Goal: Communication & Community: Share content

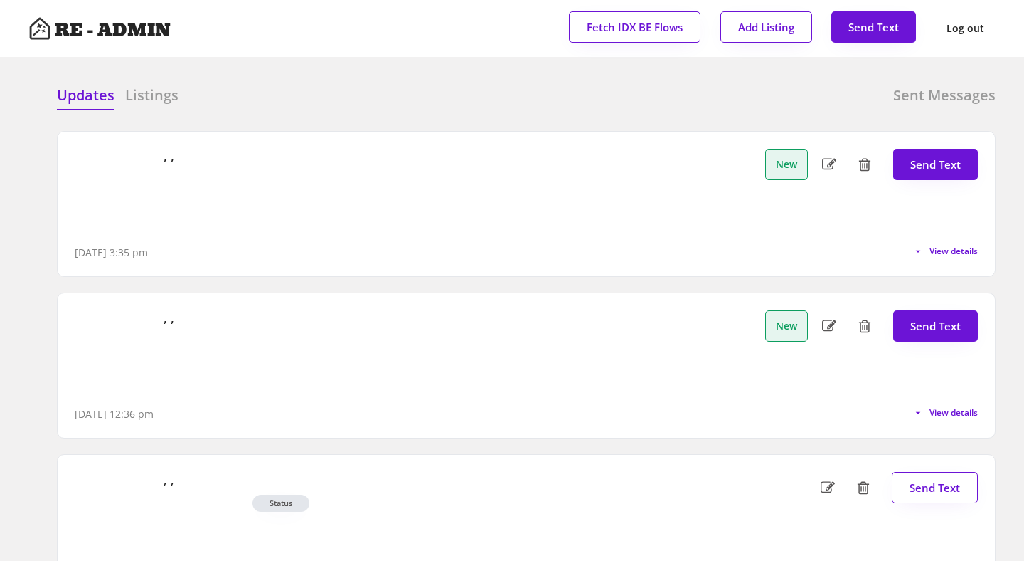
click at [400, 100] on div at bounding box center [404, 95] width 71 height 21
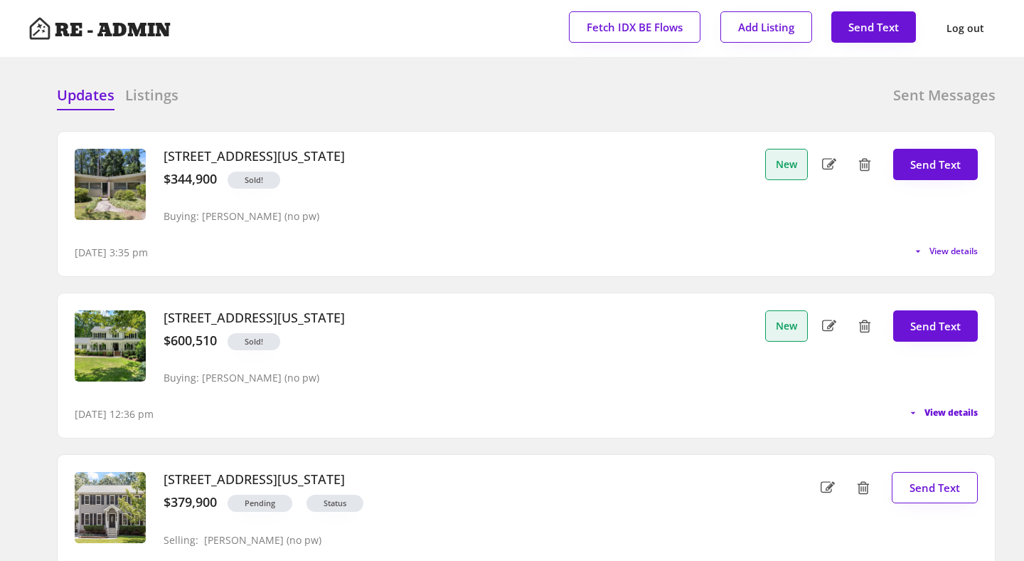
click at [950, 413] on span "View details" at bounding box center [951, 412] width 53 height 9
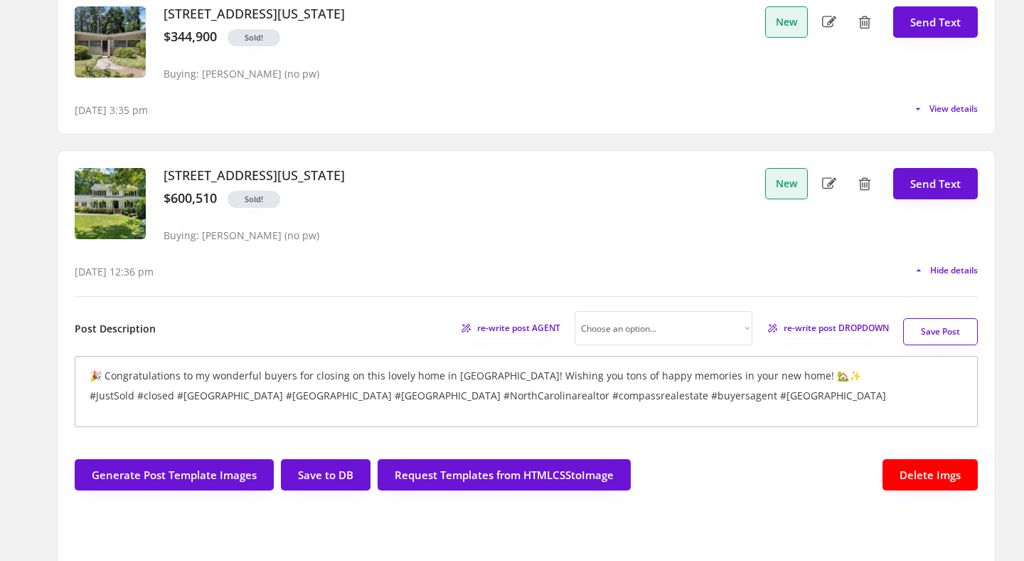
scroll to position [139, 0]
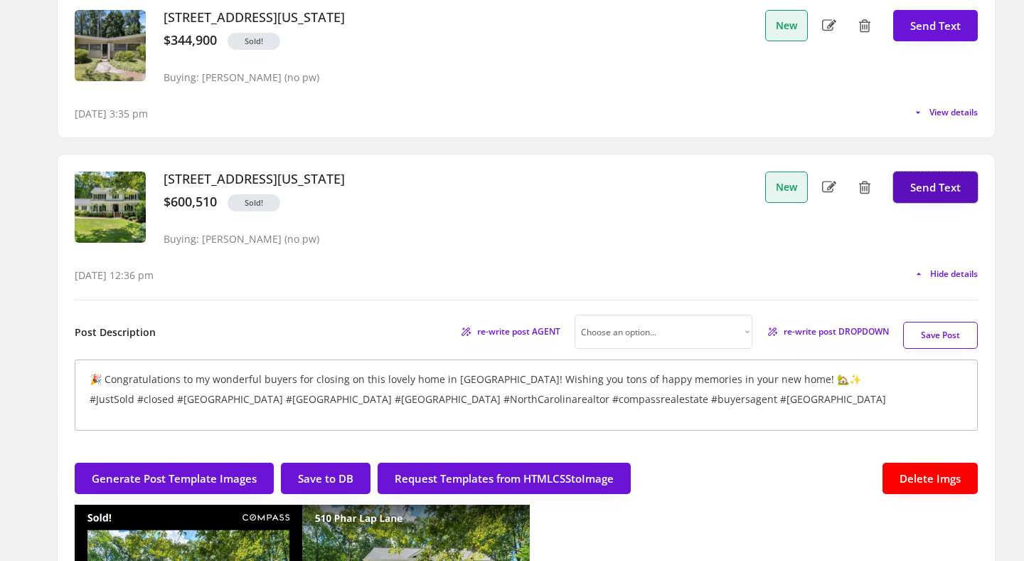
click at [942, 181] on button "Send Text" at bounding box center [935, 186] width 85 height 31
select select "raleigh"
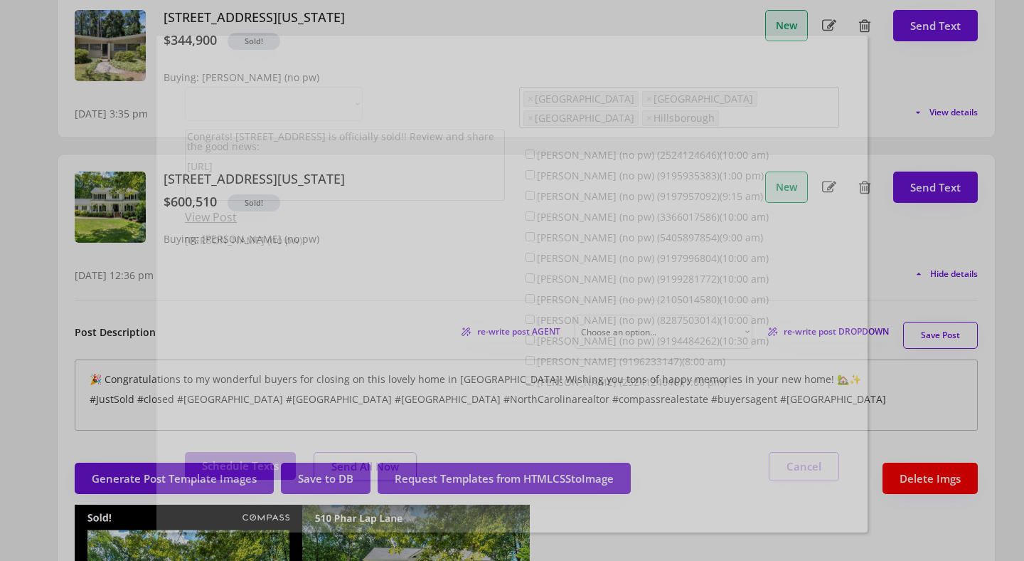
scroll to position [36, 0]
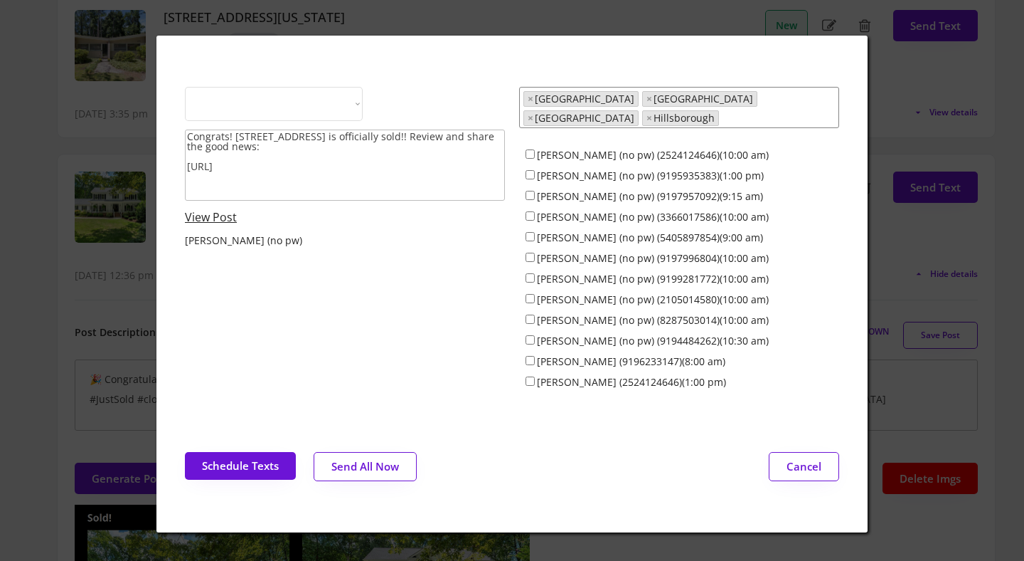
select select ""1348695171700984260__LOOKUP__1743599703321x142788062077753970""
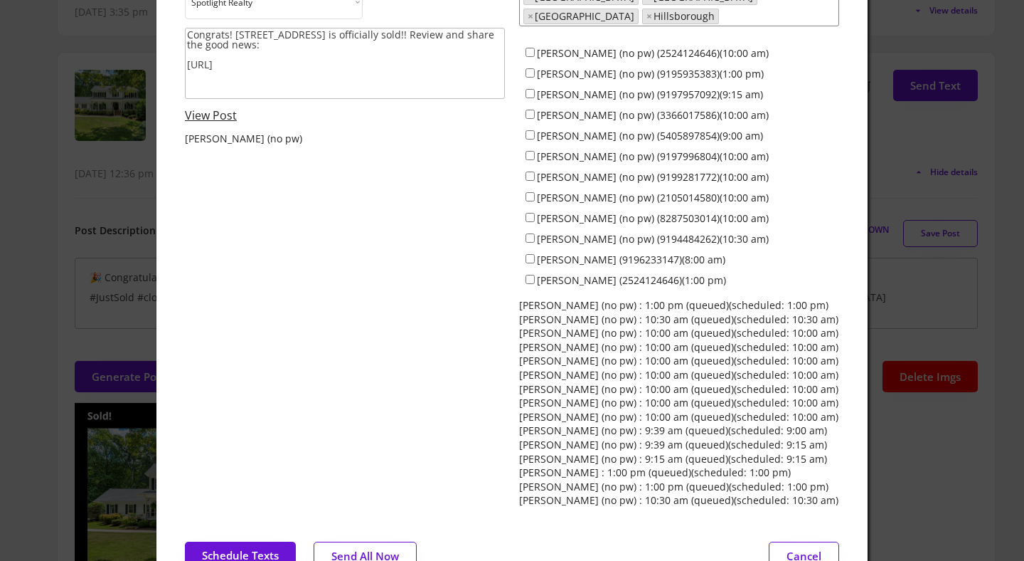
scroll to position [292, 0]
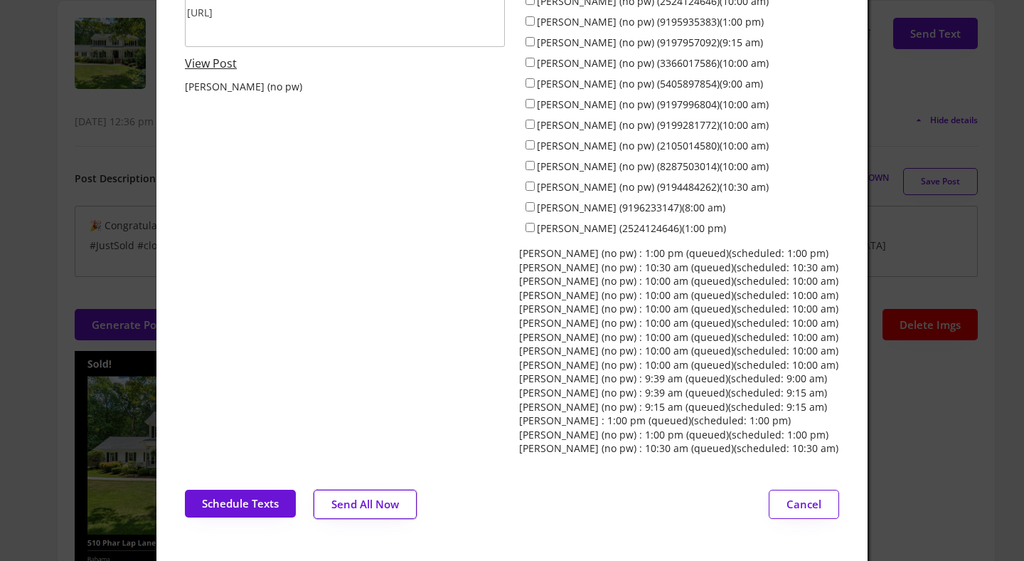
click at [373, 489] on button "Send All Now" at bounding box center [365, 503] width 103 height 29
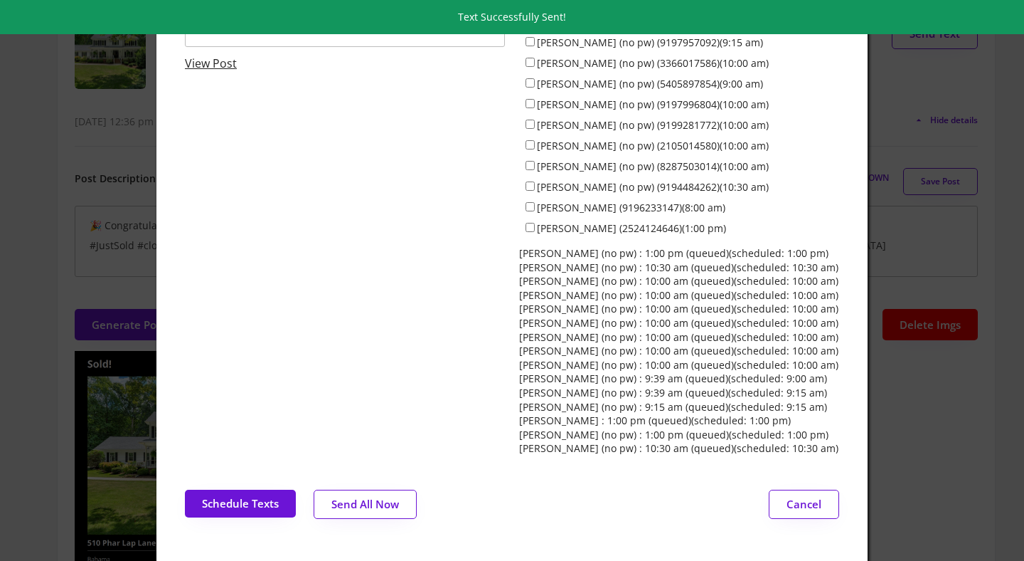
click at [925, 451] on div at bounding box center [512, 280] width 1024 height 561
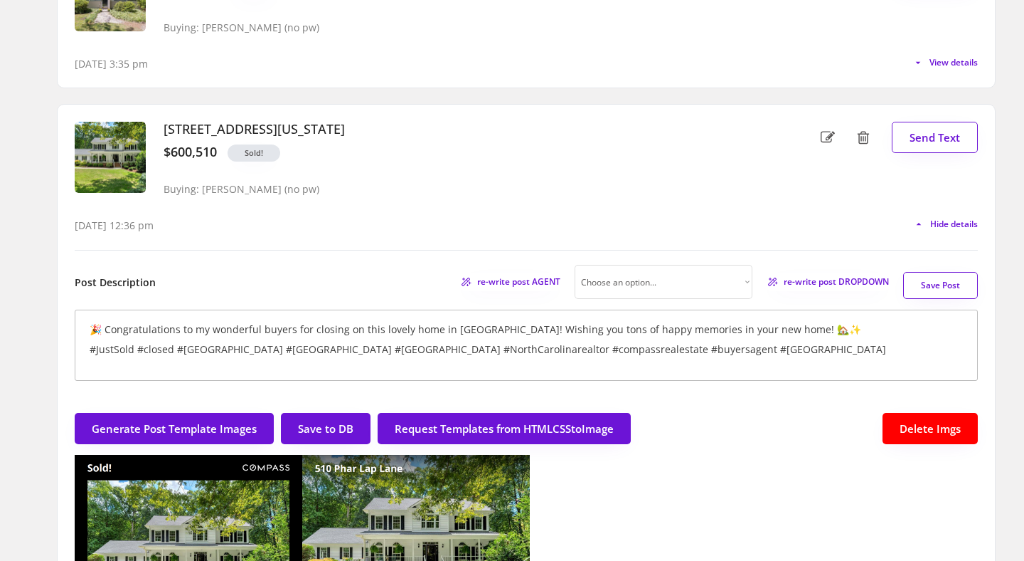
scroll to position [174, 0]
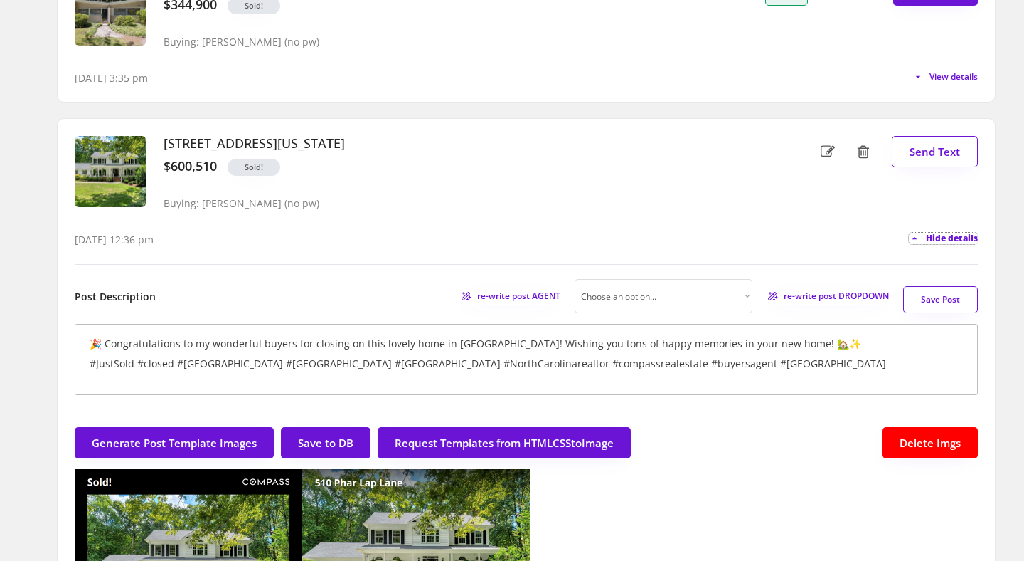
click at [942, 235] on span "Hide details" at bounding box center [952, 238] width 52 height 9
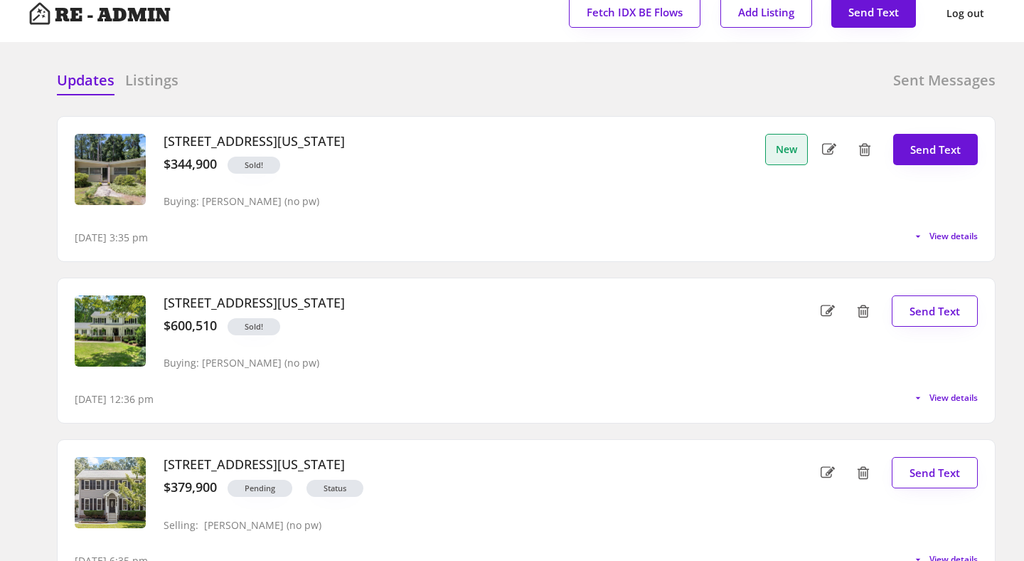
scroll to position [0, 0]
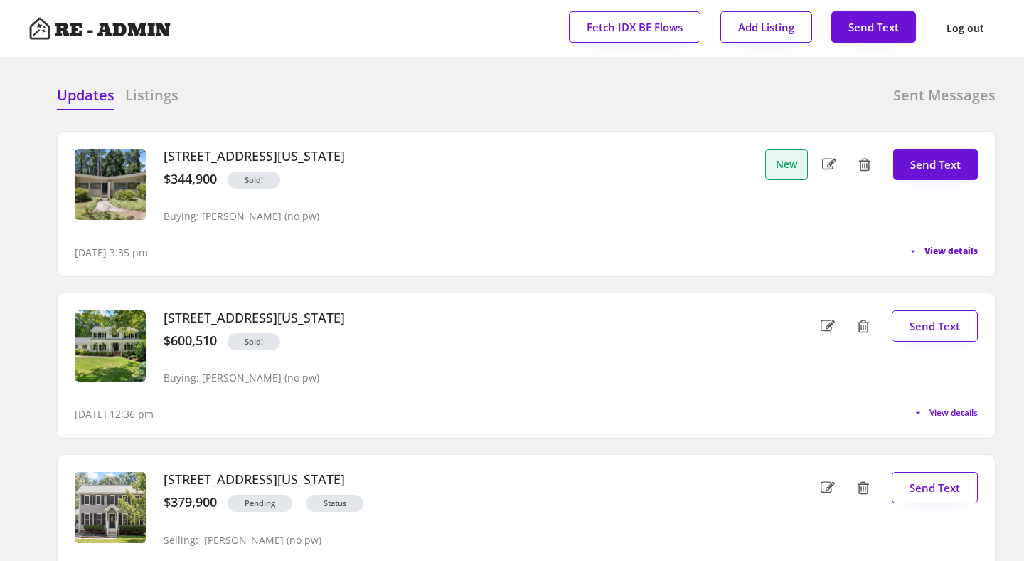
click at [949, 253] on span "View details" at bounding box center [951, 251] width 53 height 9
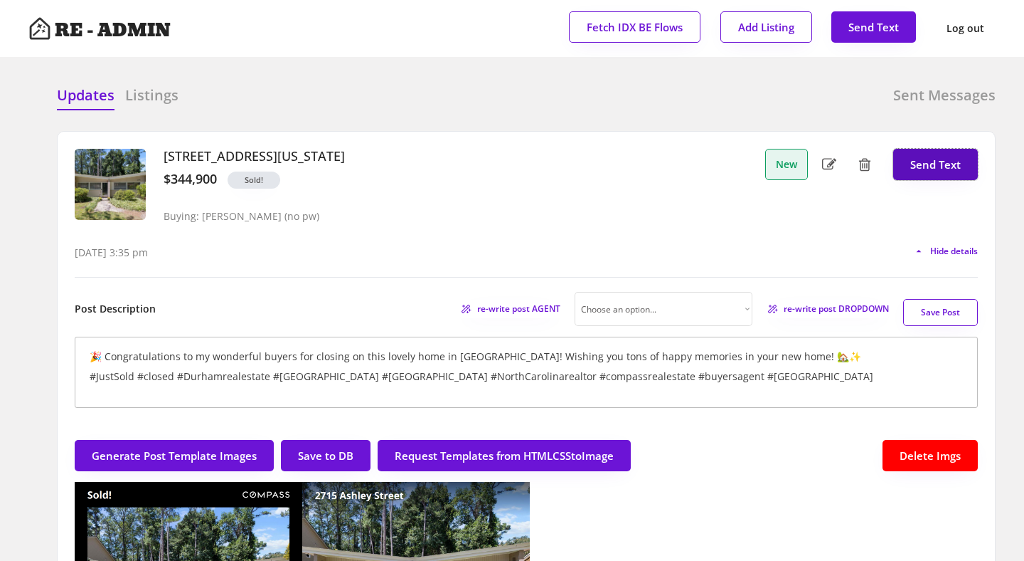
click at [920, 168] on button "Send Text" at bounding box center [935, 164] width 85 height 31
type textarea "Congrats! 2715 Ashley Street is officially sold!! Review and share the good new…"
select select "raleigh"
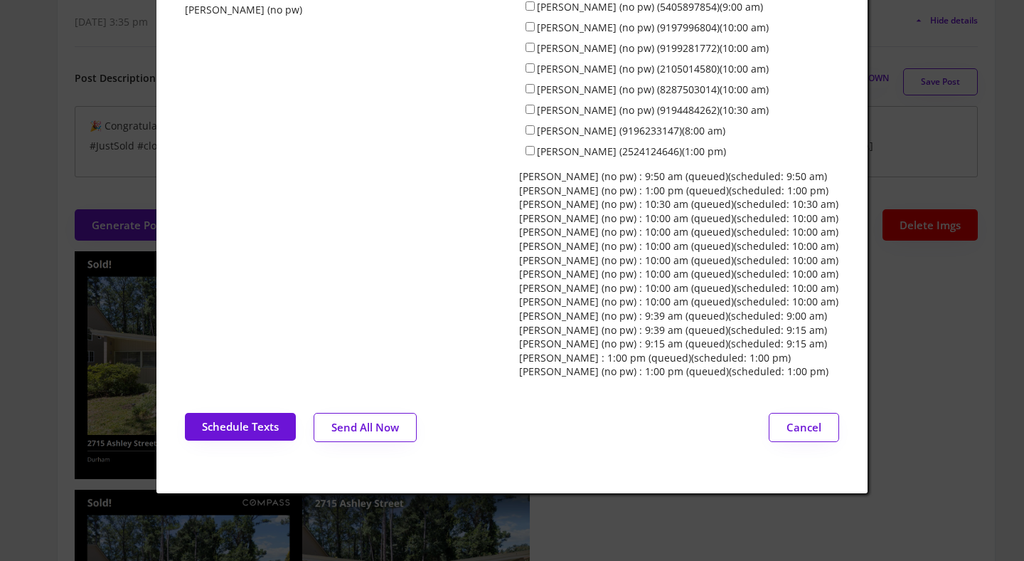
scroll to position [243, 0]
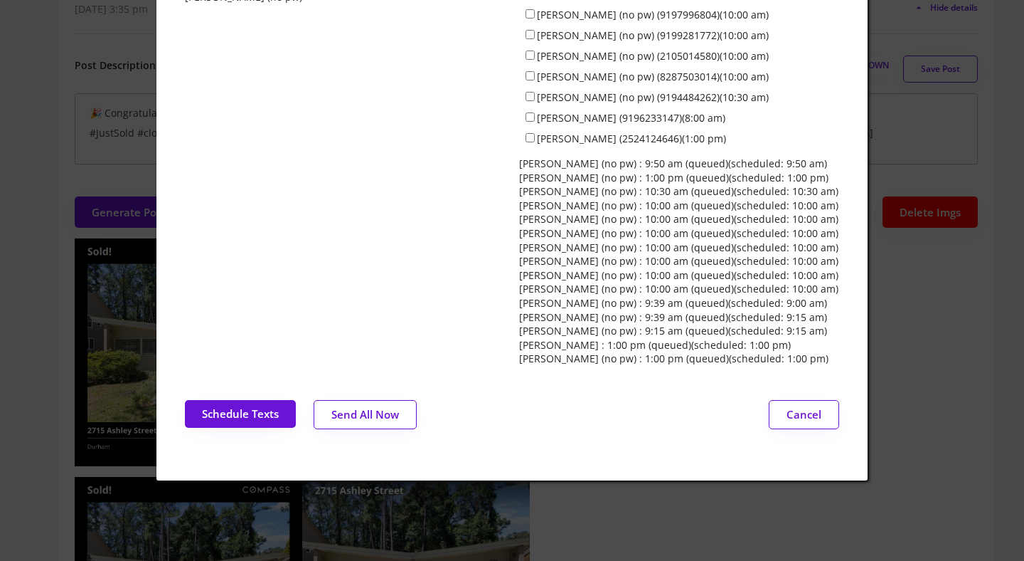
click at [377, 405] on button "Send All Now" at bounding box center [365, 414] width 103 height 29
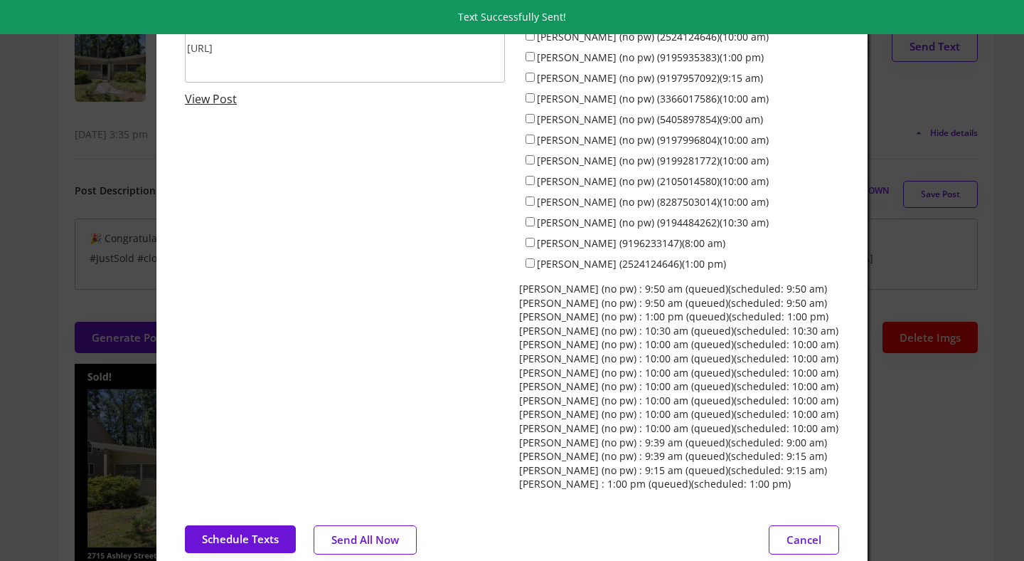
scroll to position [80, 0]
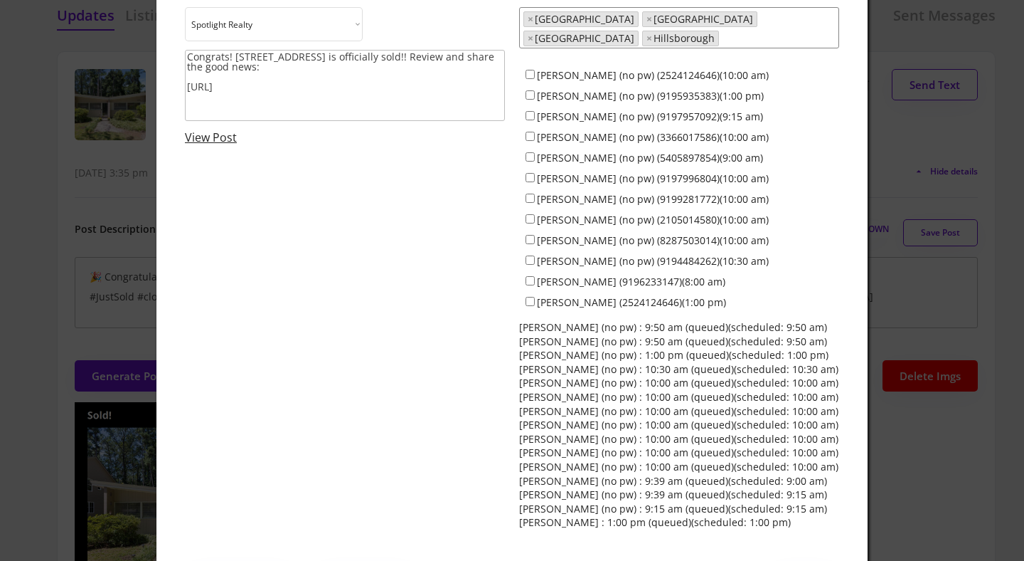
click at [958, 479] on div at bounding box center [512, 280] width 1024 height 561
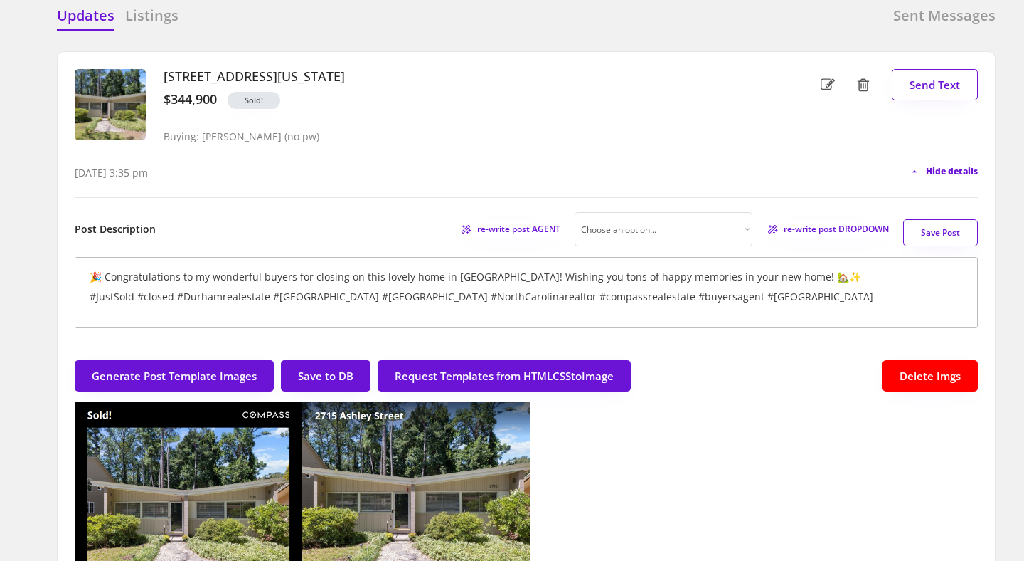
click at [956, 173] on span "Hide details" at bounding box center [952, 171] width 52 height 9
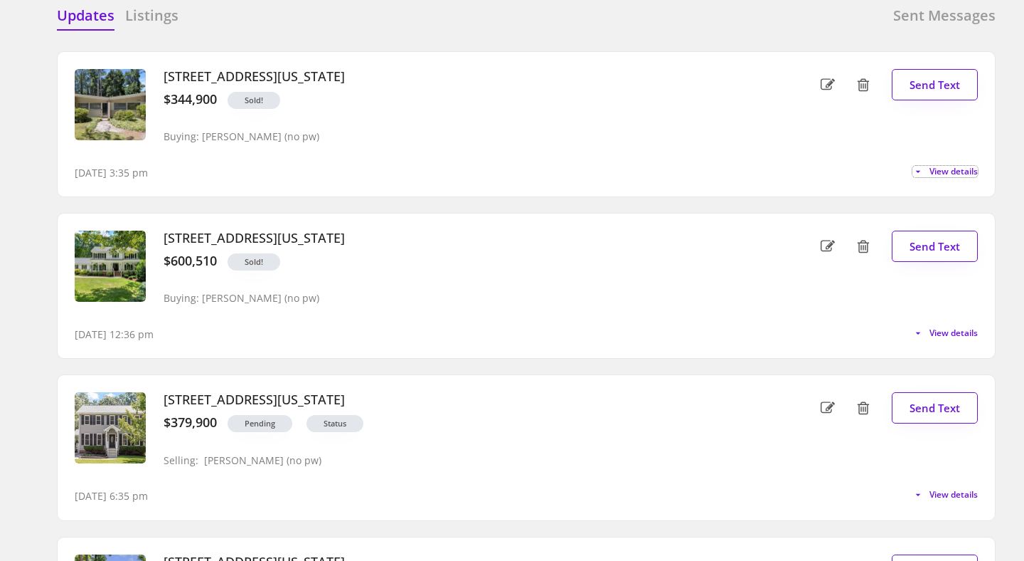
click at [467, 29] on div "Updates Listings Sent Messages" at bounding box center [526, 20] width 939 height 28
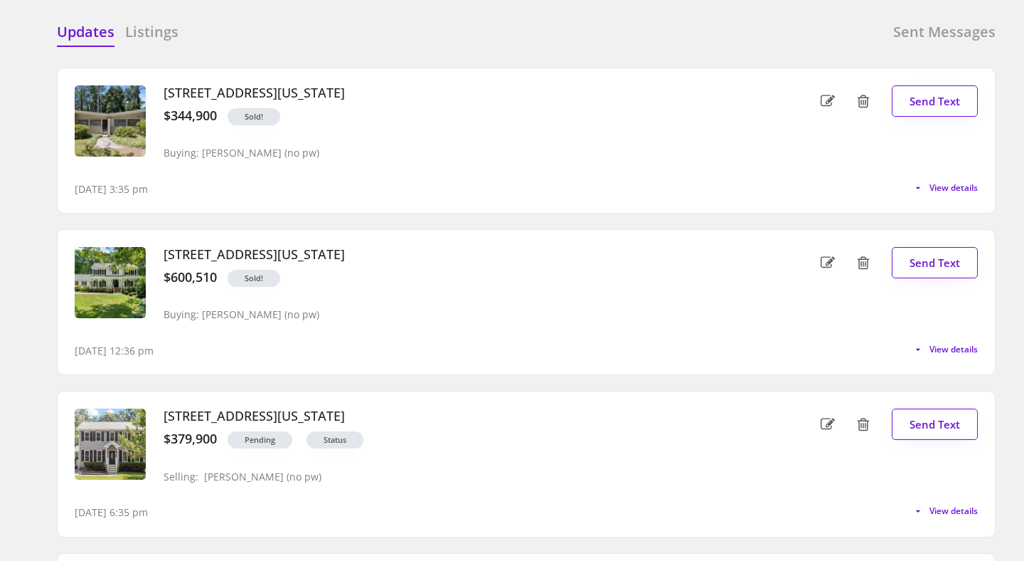
scroll to position [0, 0]
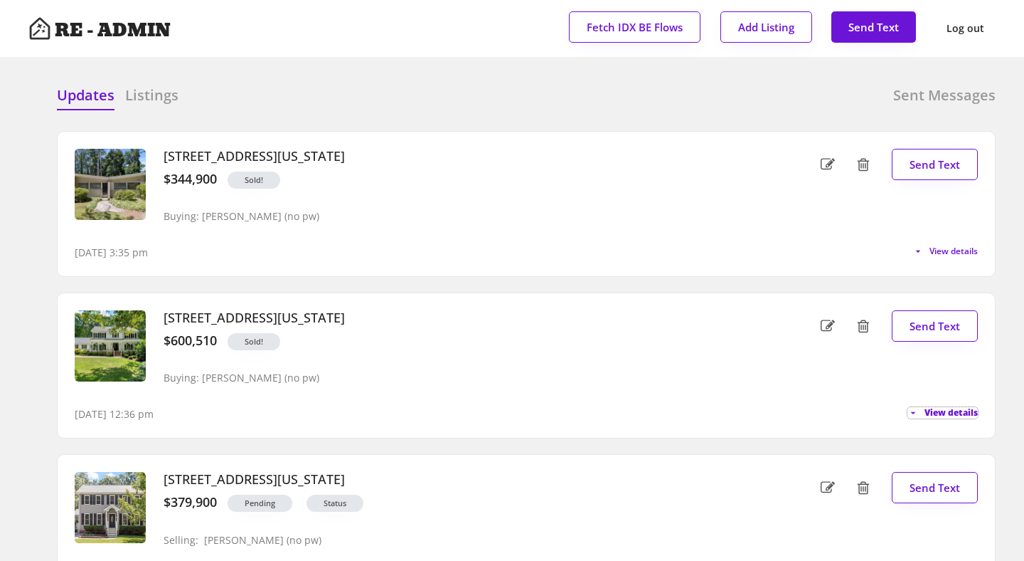
click at [942, 408] on span "View details" at bounding box center [951, 412] width 53 height 9
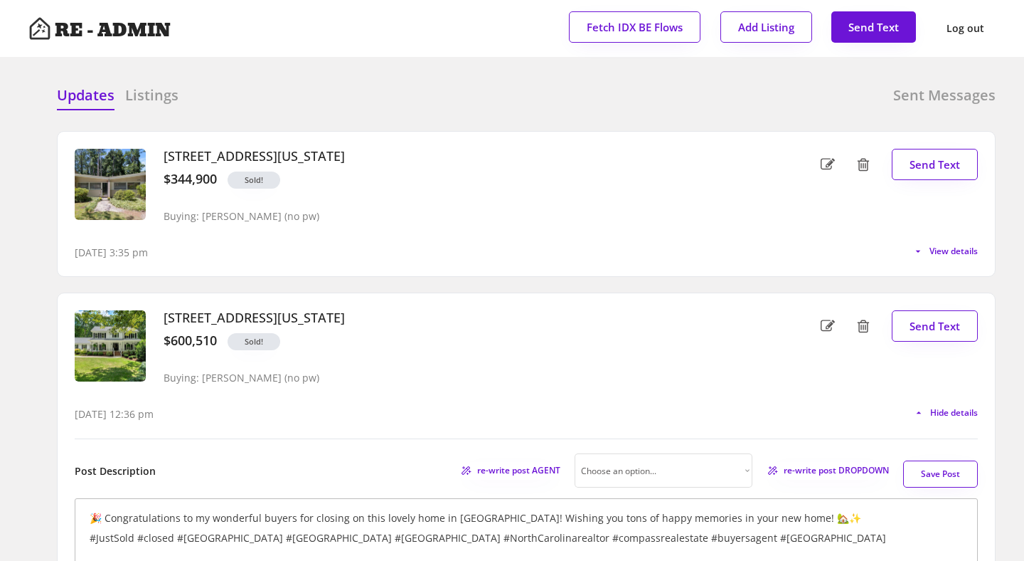
click at [341, 74] on div "Updates Listings Sent Messages 2715 Ashley Street, Durham, North Carolina $344,…" at bounding box center [511, 85] width 967 height 34
click at [944, 413] on span "Hide details" at bounding box center [952, 412] width 52 height 9
